Goal: Use online tool/utility

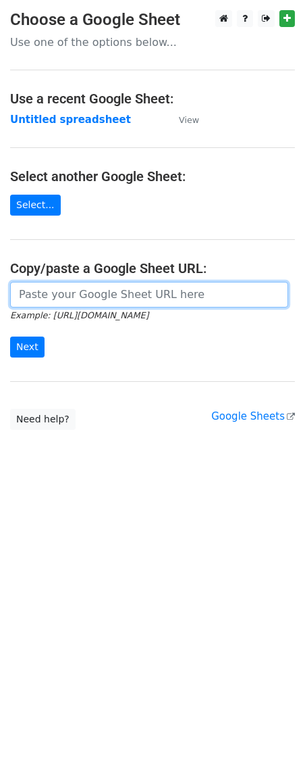
click at [48, 294] on input "url" at bounding box center [149, 295] width 278 height 26
paste input "https://docs.google.com/spreadsheets/d/1HHTosMQj-E1AVfIGsclWZVRF8Daisv1glGlT-9V…"
type input "https://docs.google.com/spreadsheets/d/1HHTosMQj-E1AVfIGsclWZVRF8Daisv1glGlT-9V…"
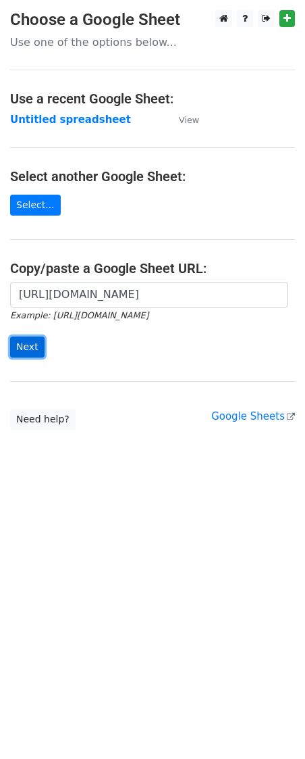
click at [34, 353] on input "Next" at bounding box center [27, 346] width 34 height 21
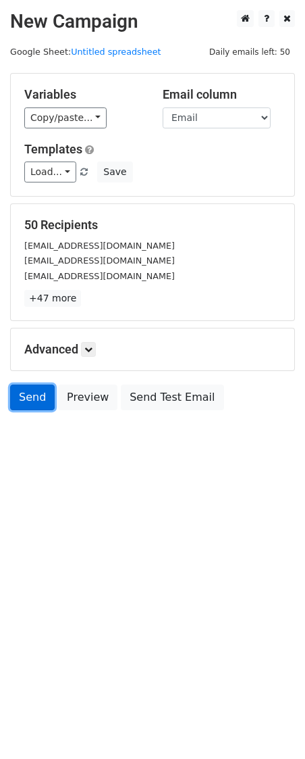
click at [28, 397] on link "Send" at bounding box center [32, 397] width 45 height 26
